Goal: Book appointment/travel/reservation

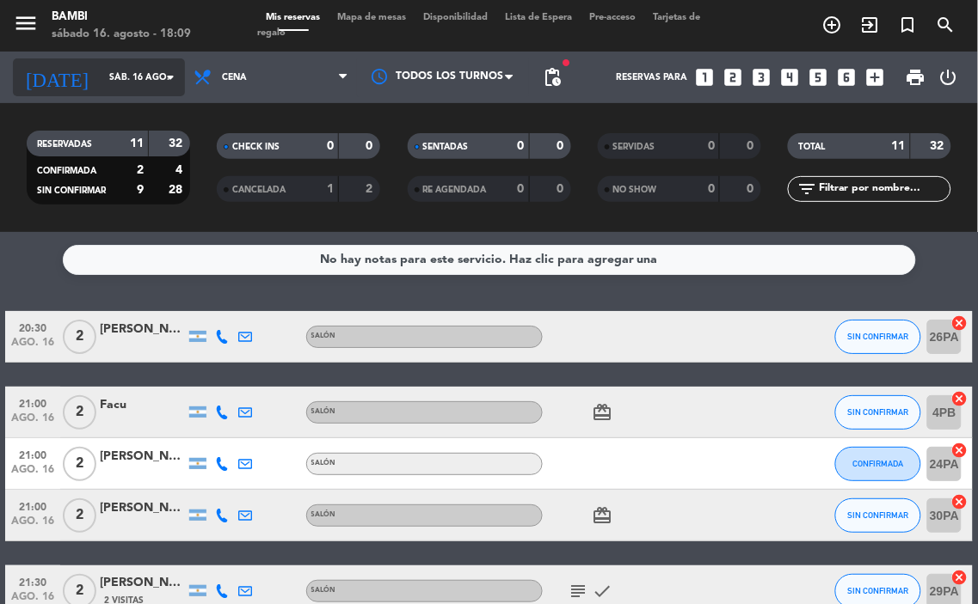
click at [130, 83] on input "sáb. 16 ago." at bounding box center [164, 78] width 126 height 28
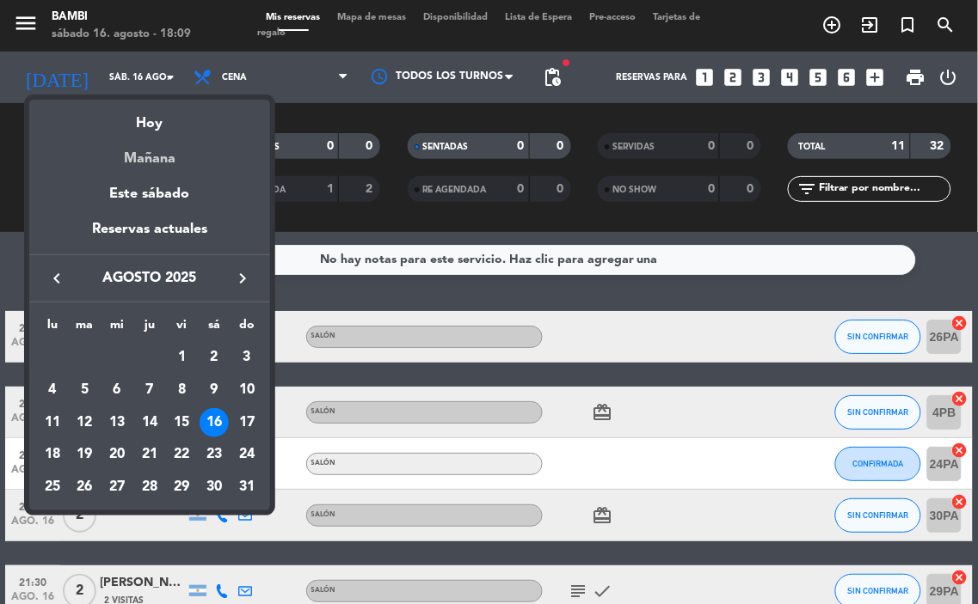
click at [162, 152] on div "Mañana" at bounding box center [149, 152] width 241 height 35
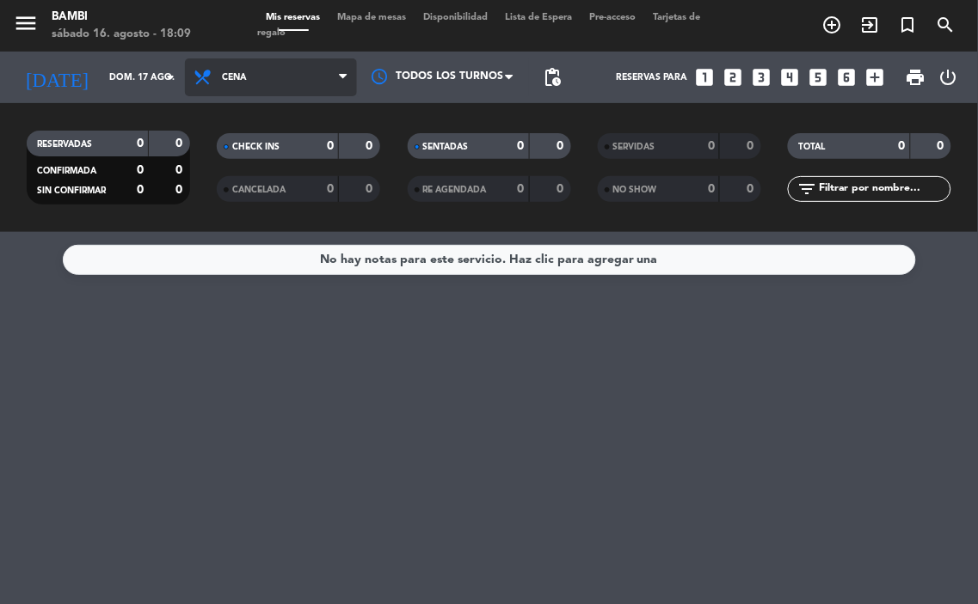
click at [270, 83] on span "Cena" at bounding box center [271, 77] width 172 height 38
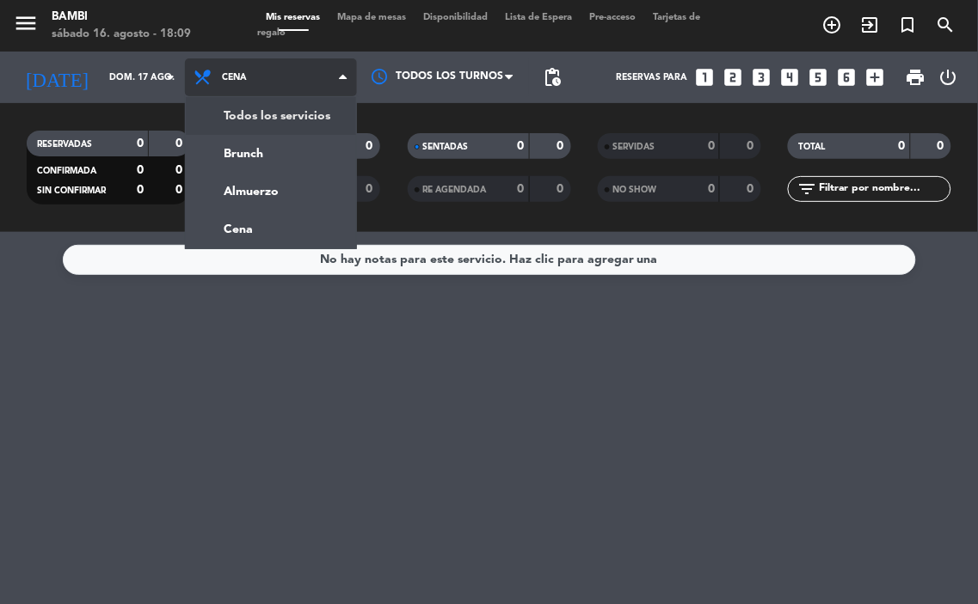
click at [268, 121] on div "menu [PERSON_NAME][DATE] 16. agosto - 18:09 Mis reservas Mapa de mesas Disponib…" at bounding box center [489, 116] width 978 height 232
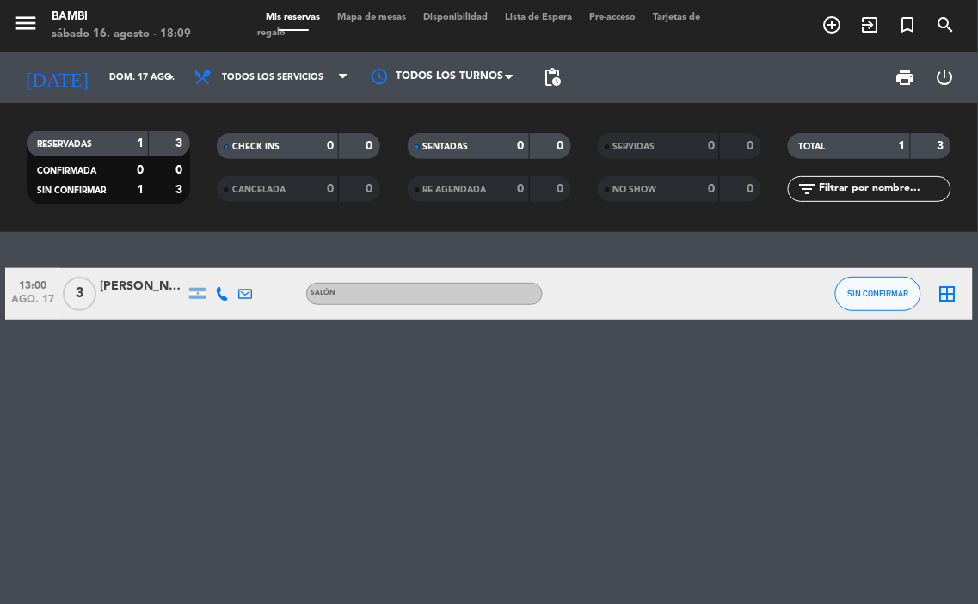
click at [227, 350] on div "13:00 [DATE] 3 [PERSON_NAME] SIN CONFIRMAR border_all" at bounding box center [489, 418] width 978 height 372
click at [284, 72] on span "Todos los servicios" at bounding box center [272, 77] width 101 height 10
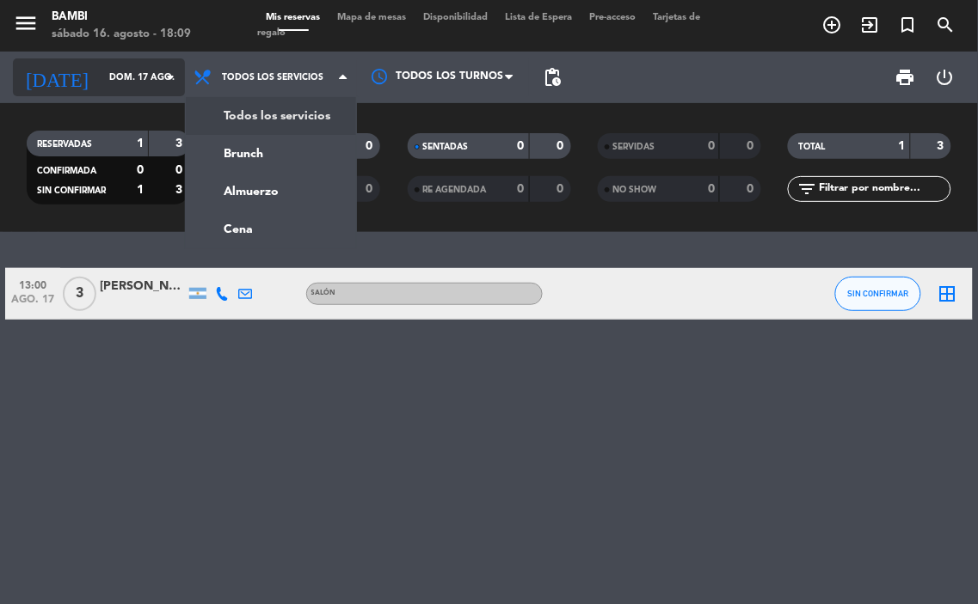
drag, startPoint x: 241, startPoint y: 80, endPoint x: 122, endPoint y: 67, distance: 119.4
click at [239, 80] on span "Todos los servicios" at bounding box center [272, 77] width 101 height 10
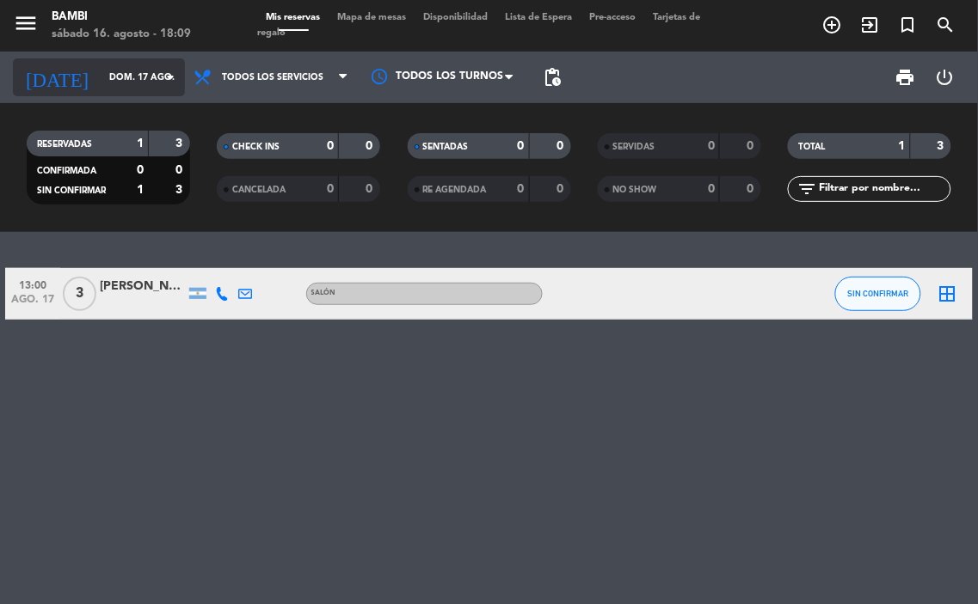
click at [120, 67] on input "dom. 17 ago." at bounding box center [164, 78] width 126 height 28
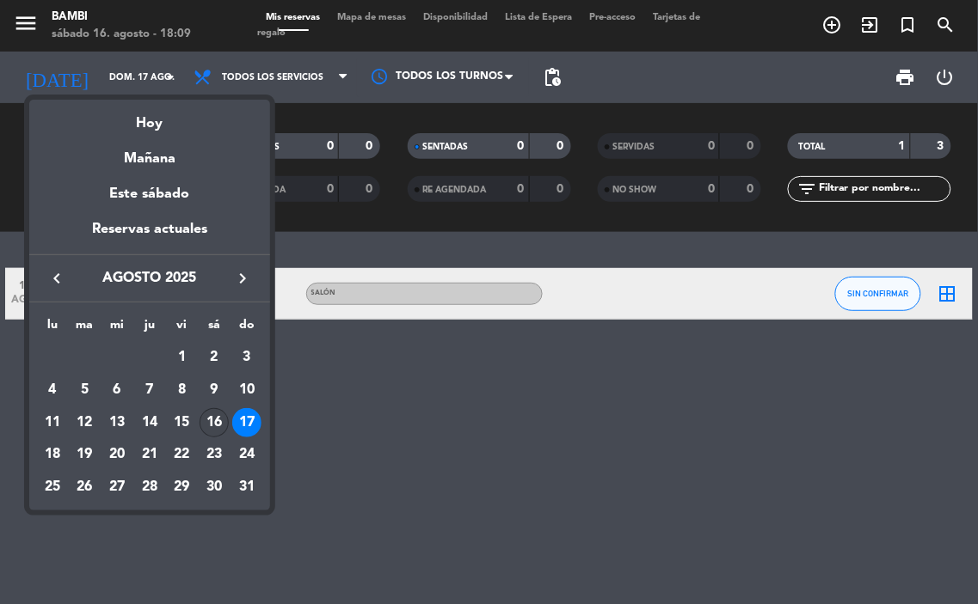
click at [212, 421] on div "16" at bounding box center [213, 422] width 29 height 29
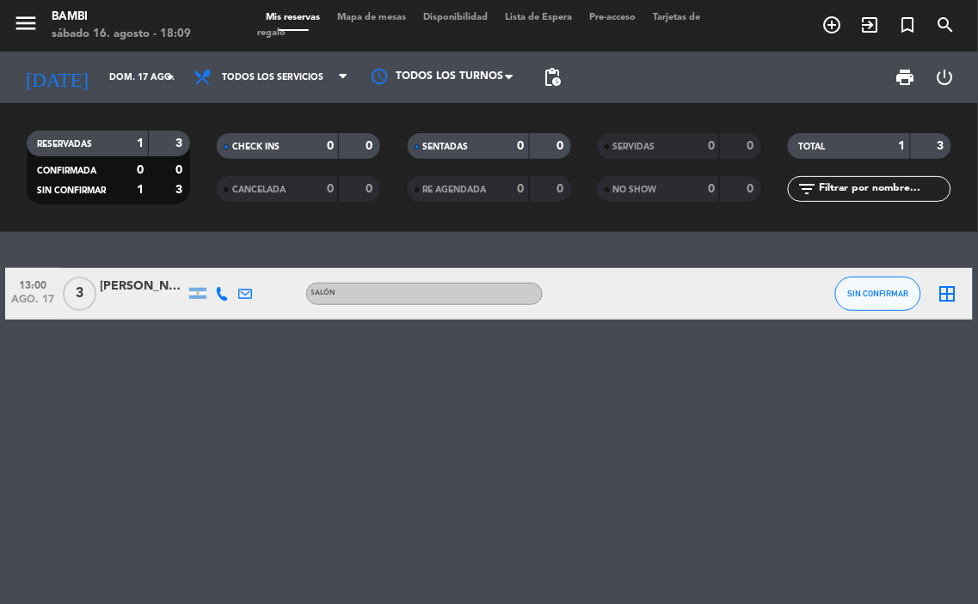
type input "sáb. 16 ago."
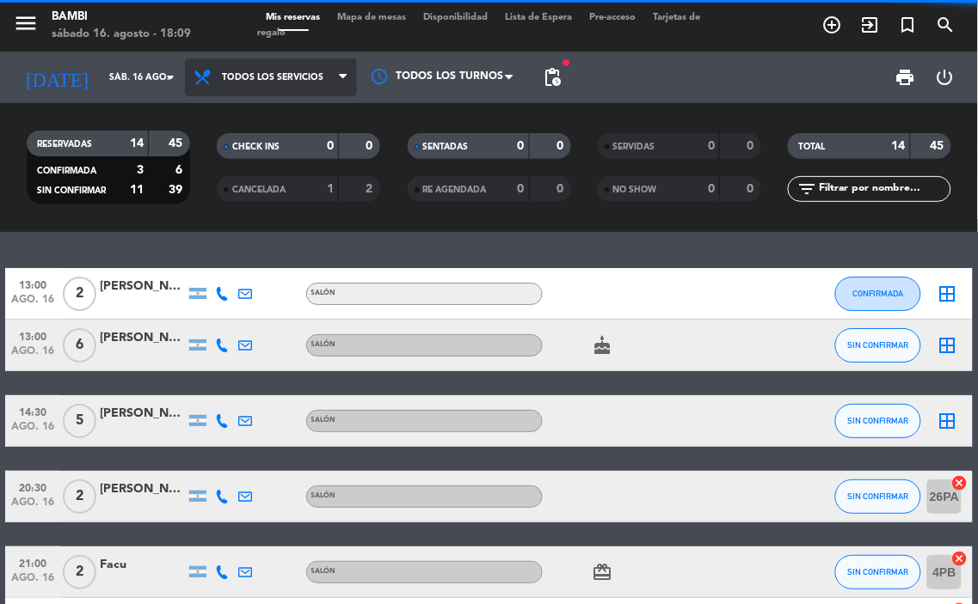
click at [260, 78] on span "Todos los servicios" at bounding box center [272, 77] width 101 height 10
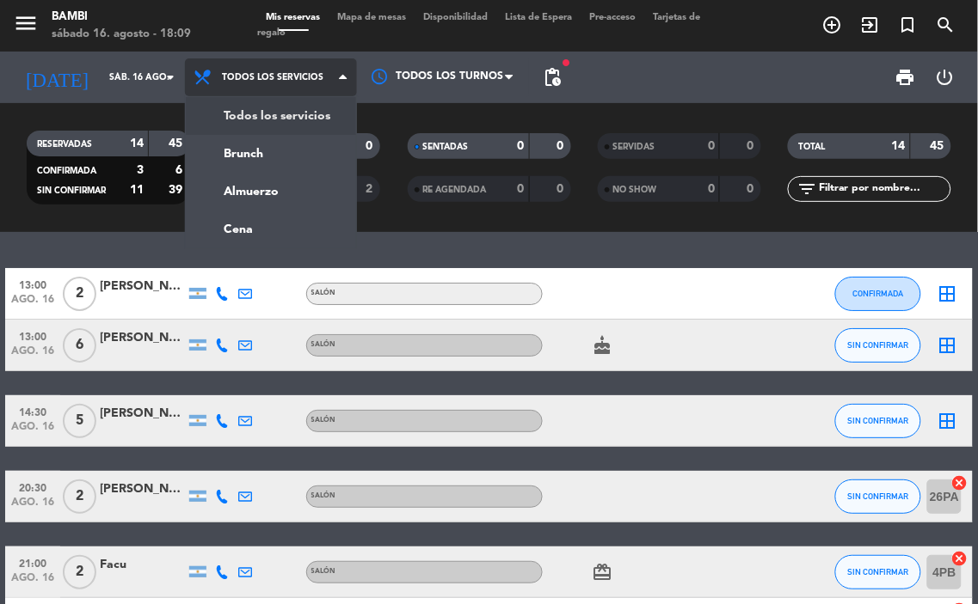
click at [260, 78] on span "Todos los servicios" at bounding box center [272, 77] width 101 height 10
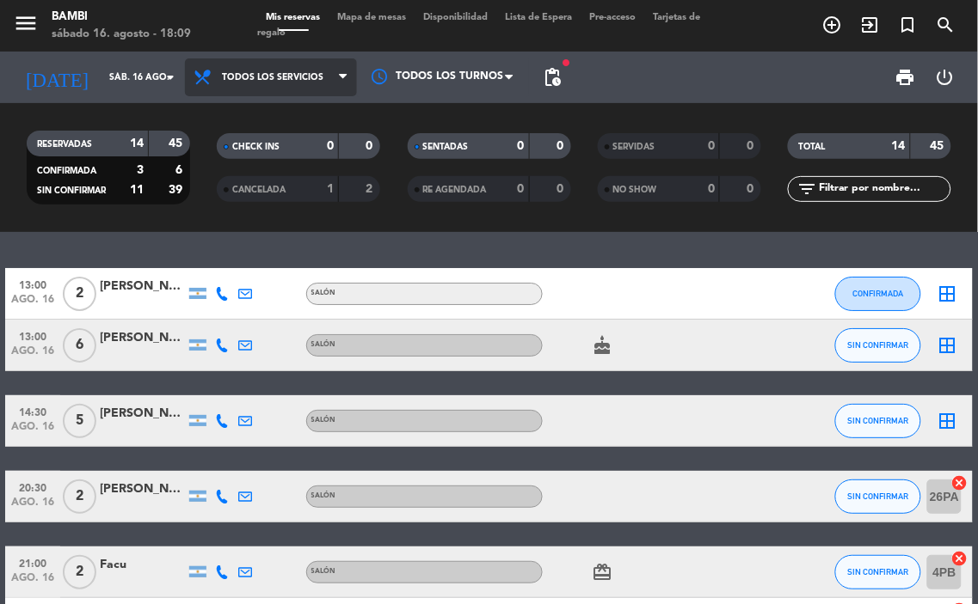
click at [260, 78] on span "Todos los servicios" at bounding box center [272, 77] width 101 height 10
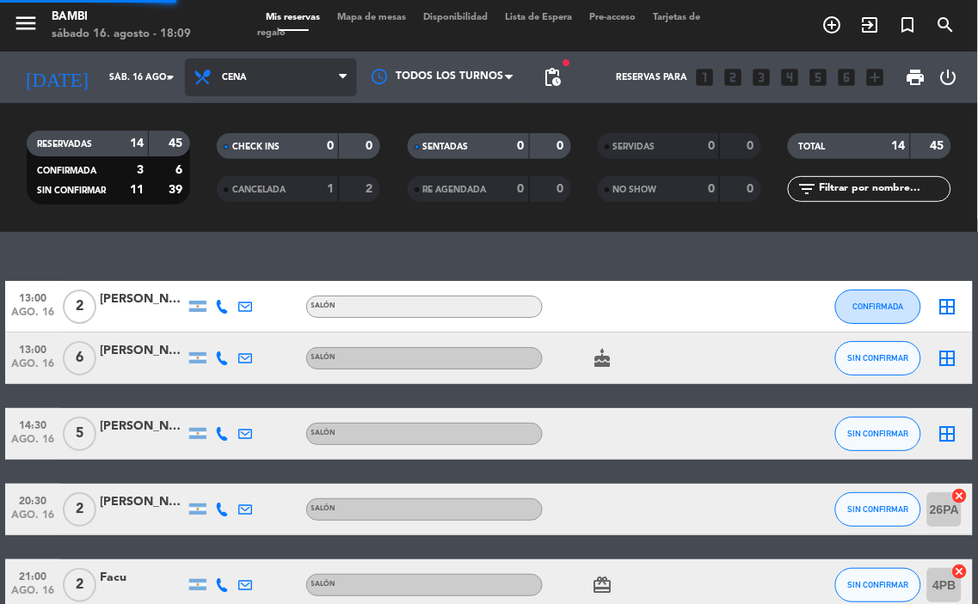
click at [263, 218] on div "menu [PERSON_NAME][DATE] 16. agosto - 18:09 Mis reservas Mapa de mesas Disponib…" at bounding box center [489, 116] width 978 height 232
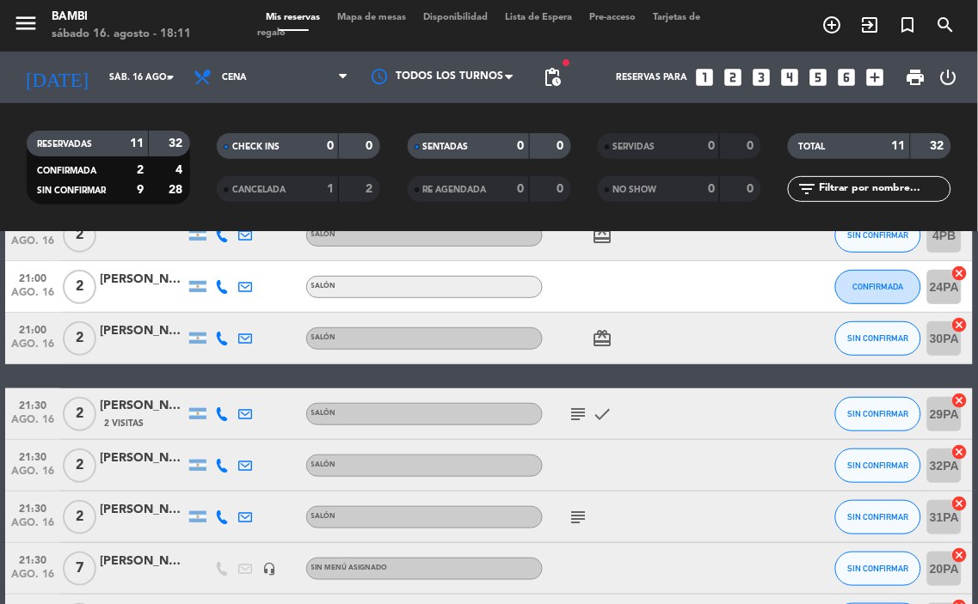
scroll to position [144, 0]
